Goal: Information Seeking & Learning: Learn about a topic

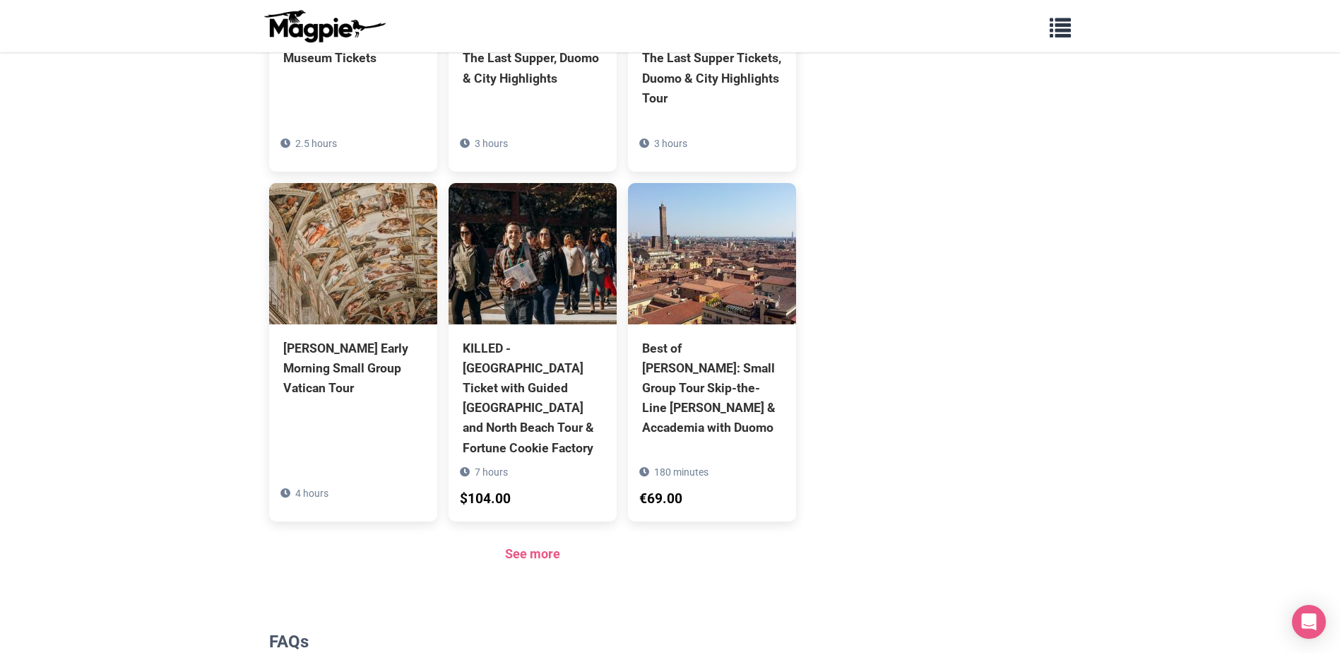
scroll to position [989, 0]
click at [534, 545] on link "See more" at bounding box center [532, 552] width 55 height 15
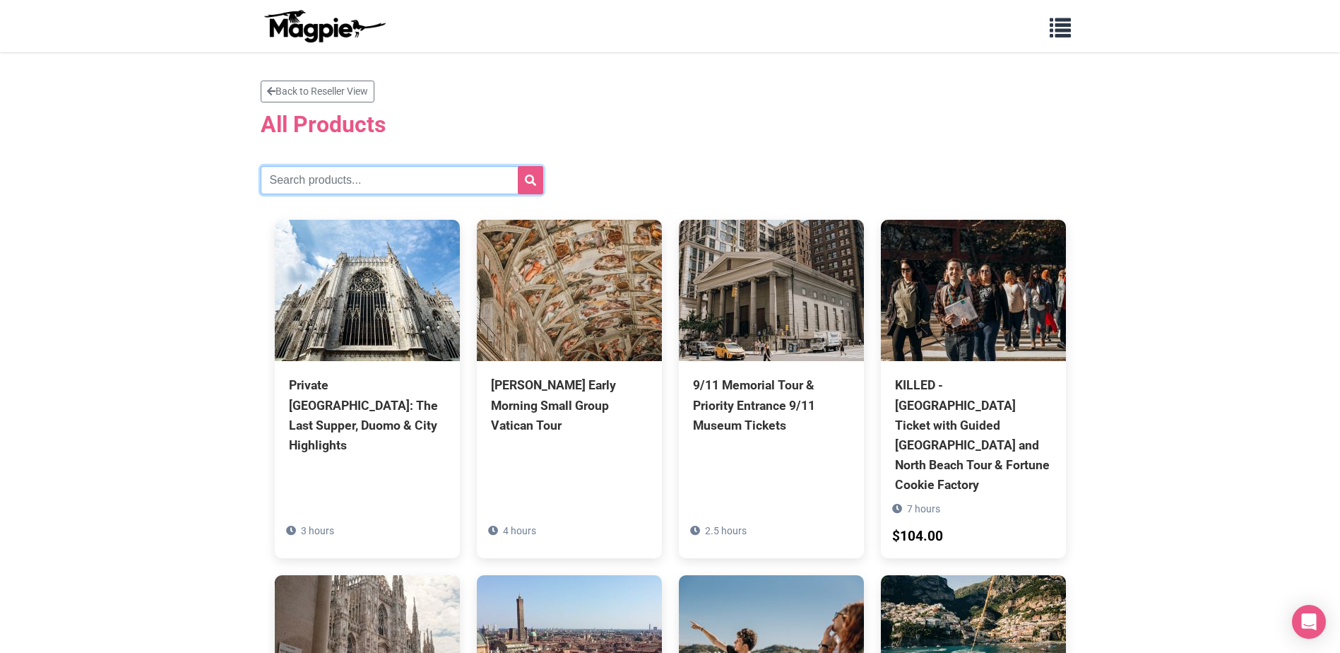
click at [442, 187] on input "text" at bounding box center [402, 180] width 283 height 28
type input "louvre"
click at [530, 179] on icon "submit" at bounding box center [530, 180] width 11 height 11
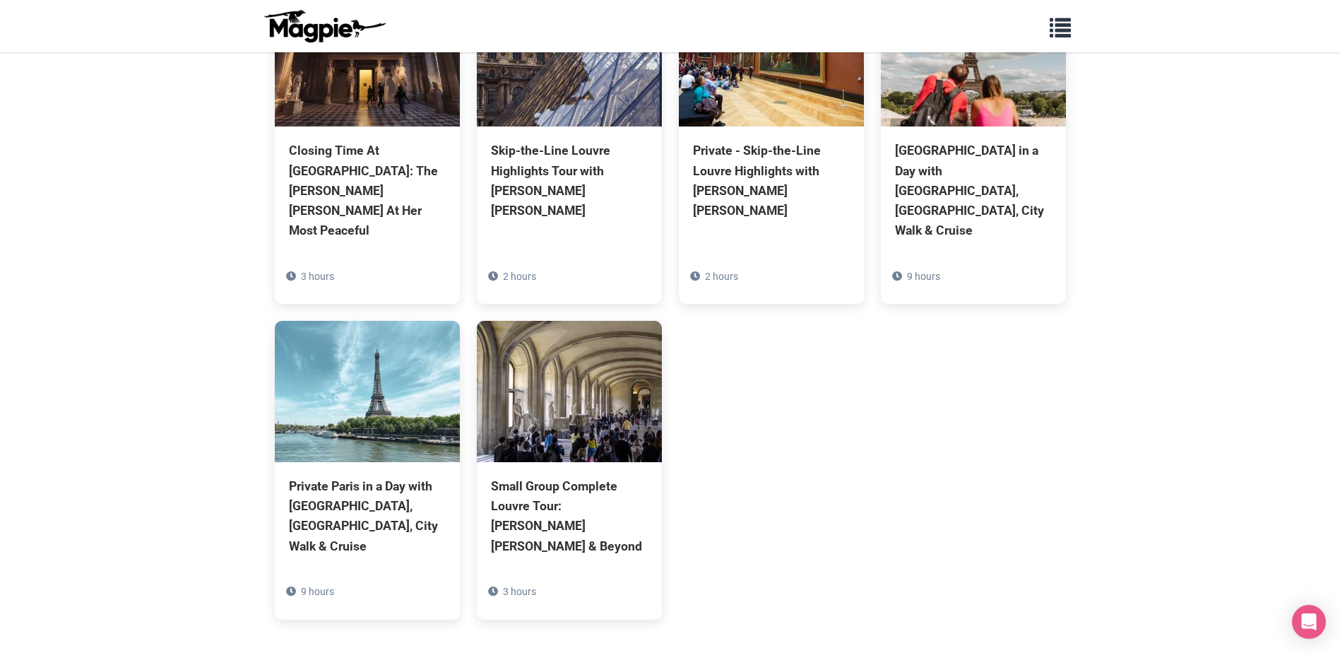
scroll to position [243, 0]
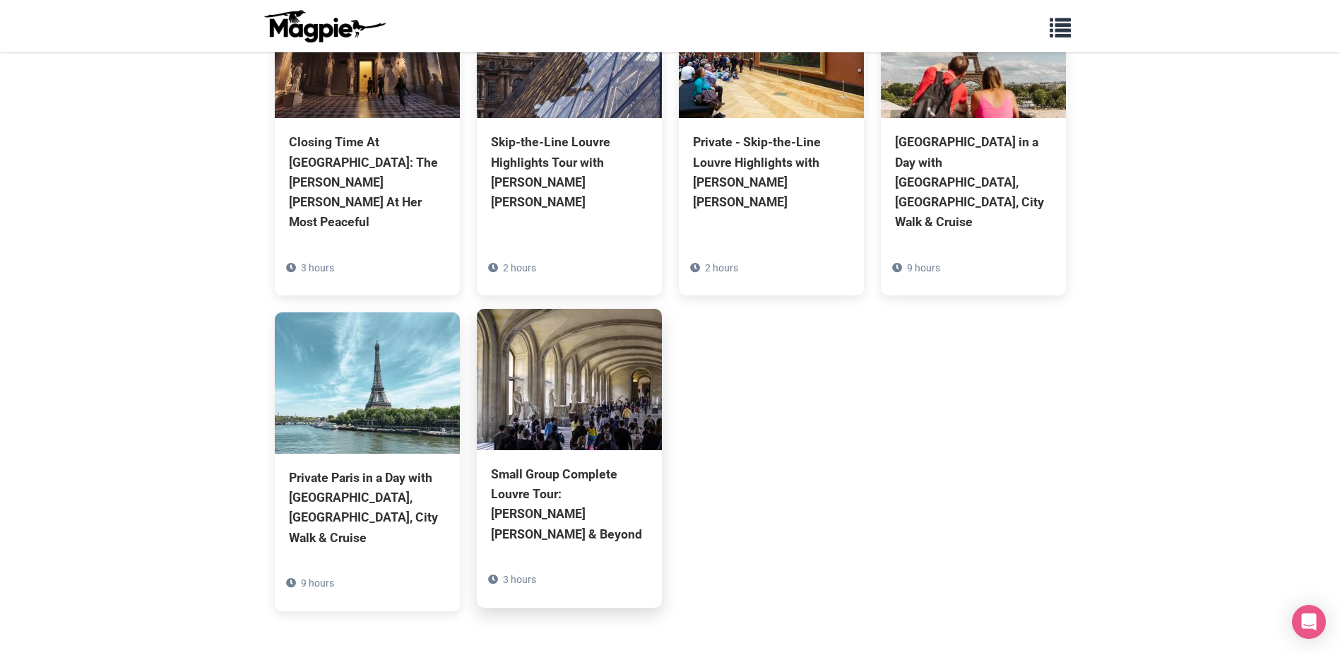
click at [622, 403] on img at bounding box center [569, 379] width 185 height 141
